Goal: Transaction & Acquisition: Purchase product/service

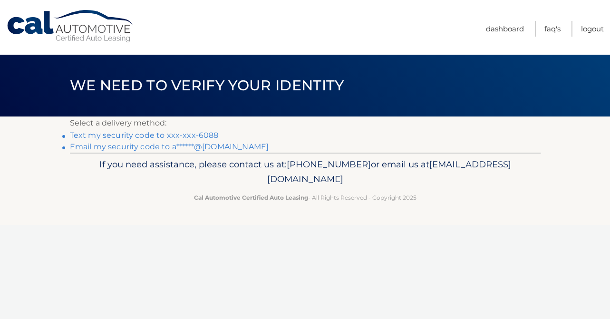
click at [155, 137] on link "Text my security code to xxx-xxx-6088" at bounding box center [144, 135] width 149 height 9
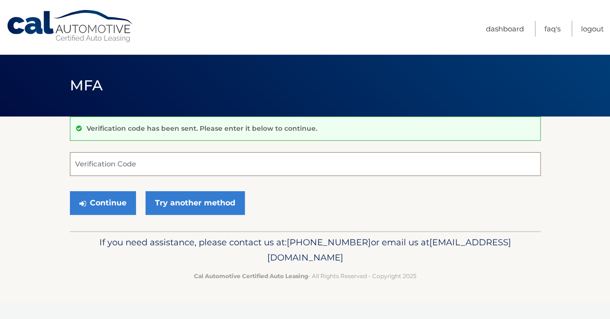
click at [123, 164] on input "Verification Code" at bounding box center [305, 164] width 471 height 24
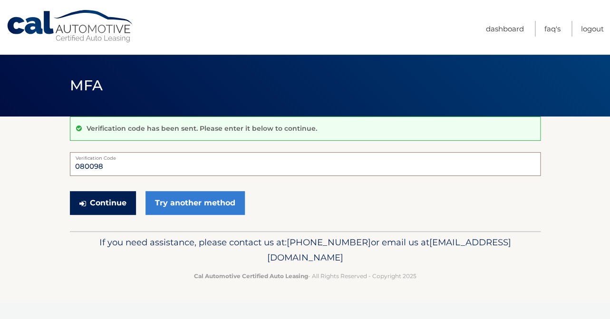
type input "080098"
click at [115, 199] on button "Continue" at bounding box center [103, 203] width 66 height 24
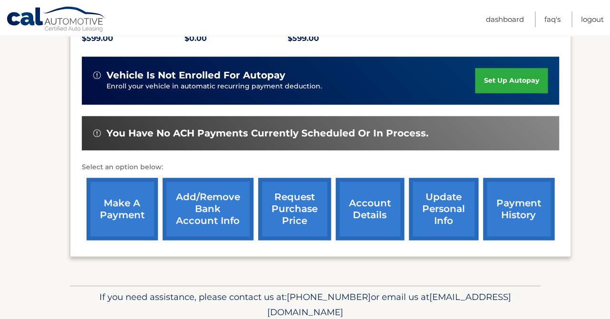
scroll to position [257, 0]
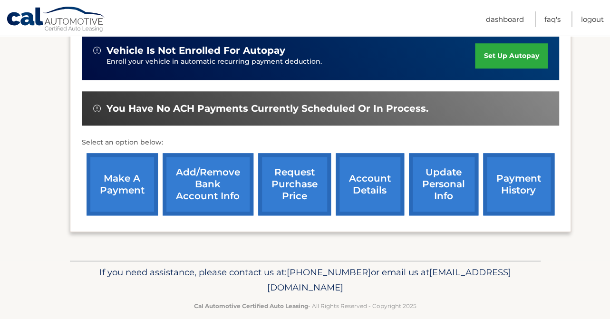
click at [114, 159] on link "make a payment" at bounding box center [122, 184] width 71 height 62
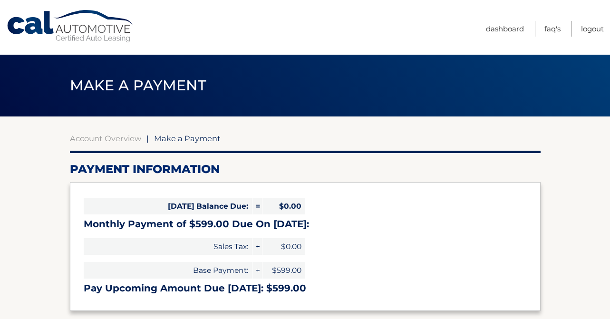
select select "ZDRmYzg4ZDEtOWY2OC00NTExLTllN2QtMmUyODFlNTVjMjY0"
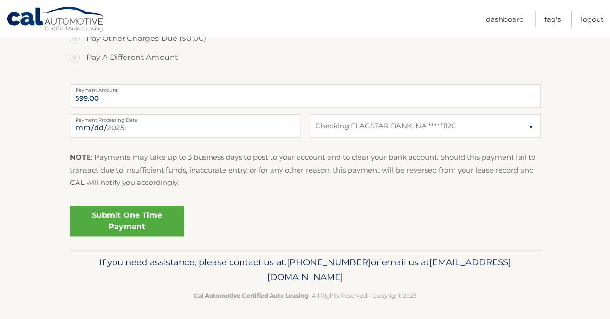
scroll to position [360, 0]
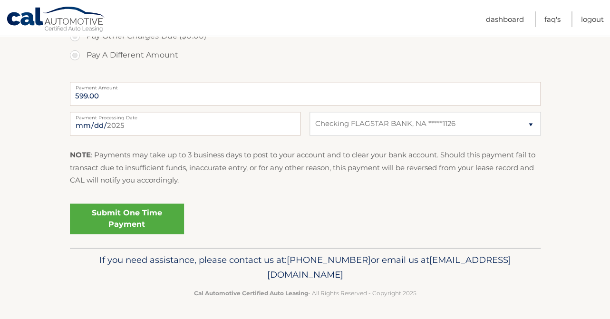
click at [121, 219] on link "Submit One Time Payment" at bounding box center [127, 219] width 114 height 30
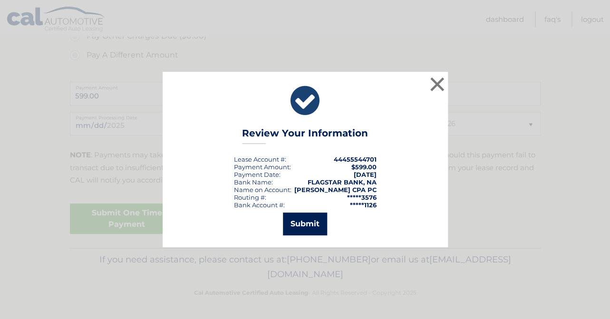
click at [303, 222] on button "Submit" at bounding box center [305, 224] width 44 height 23
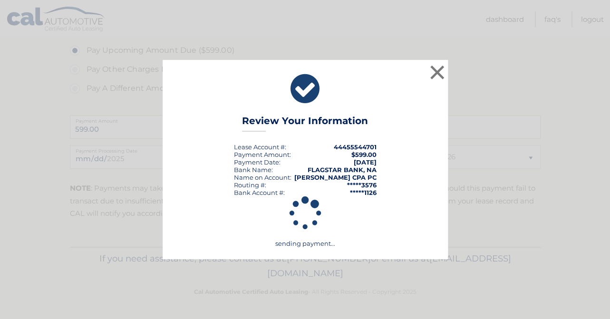
scroll to position [326, 0]
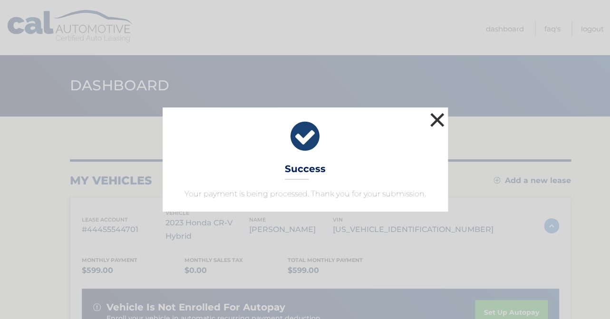
click at [438, 118] on button "×" at bounding box center [437, 119] width 19 height 19
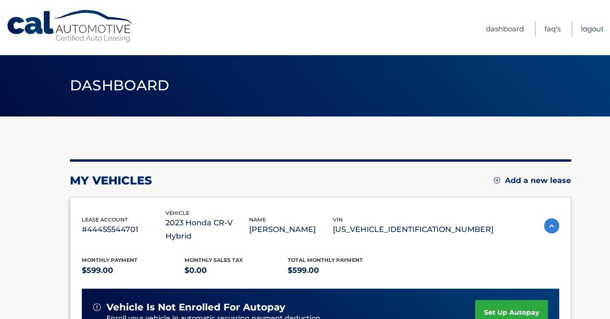
click at [591, 28] on link "Logout" at bounding box center [592, 29] width 23 height 16
